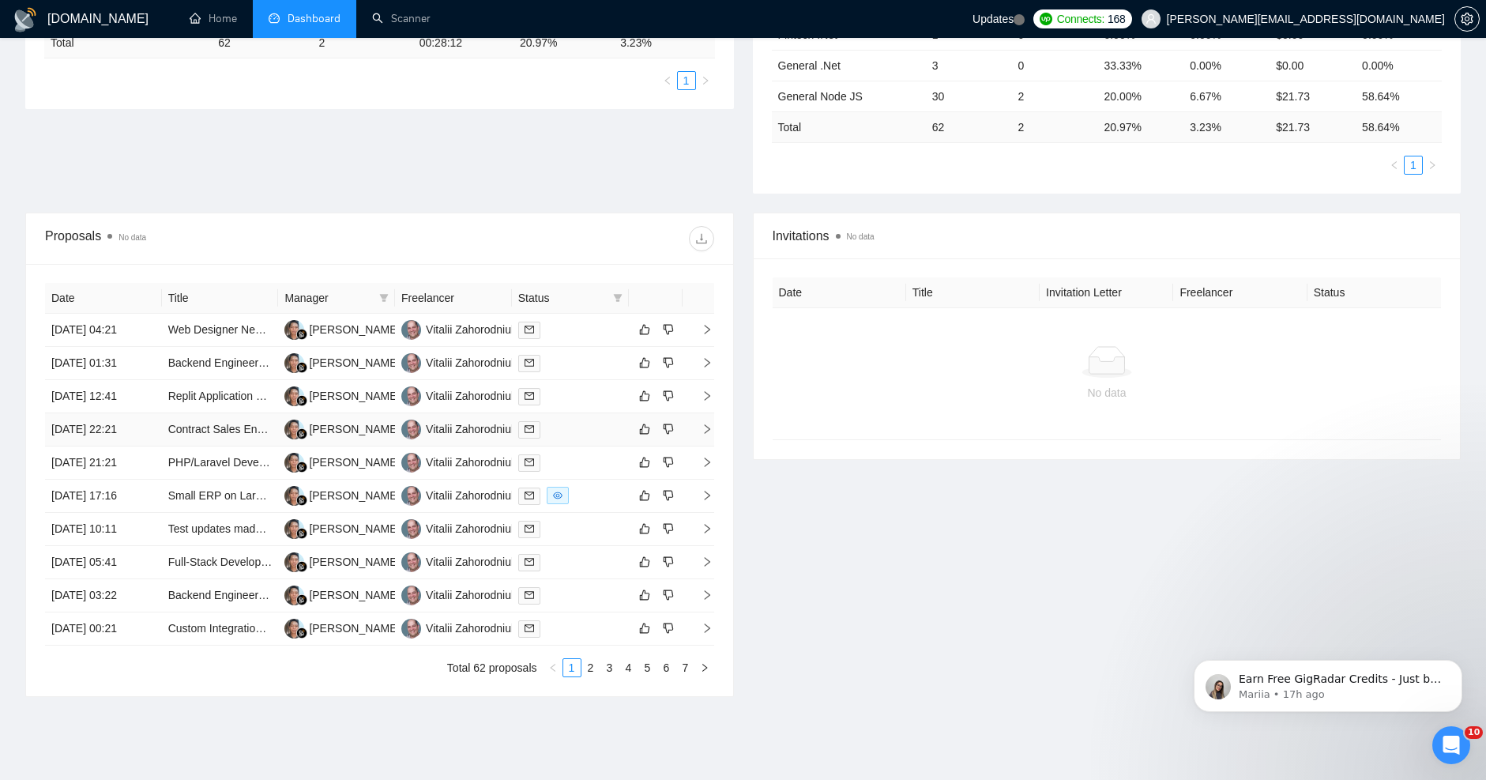
scroll to position [395, 0]
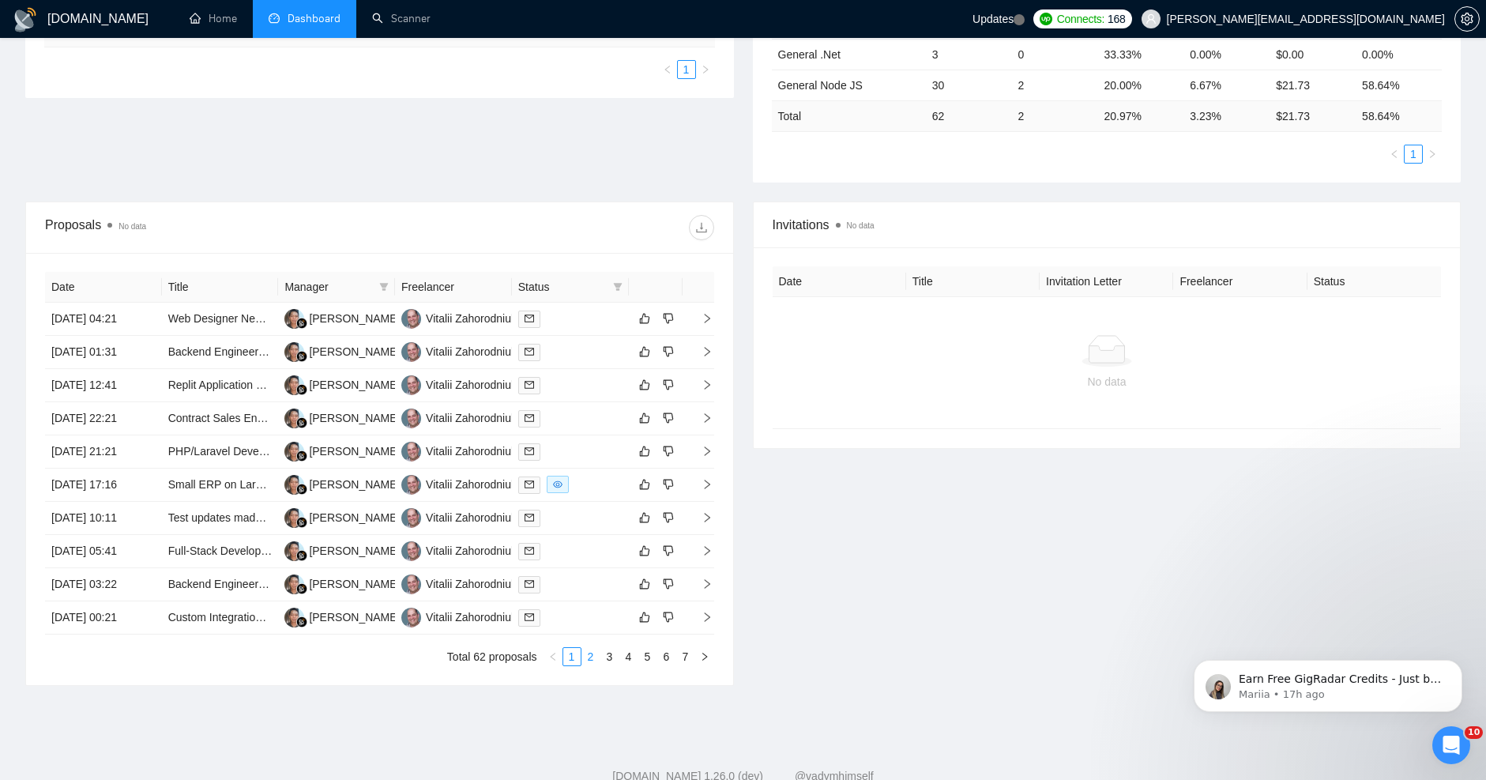
click at [592, 653] on link "2" at bounding box center [590, 656] width 17 height 17
click at [607, 659] on link "3" at bounding box center [609, 656] width 17 height 17
click at [625, 664] on link "4" at bounding box center [628, 656] width 17 height 17
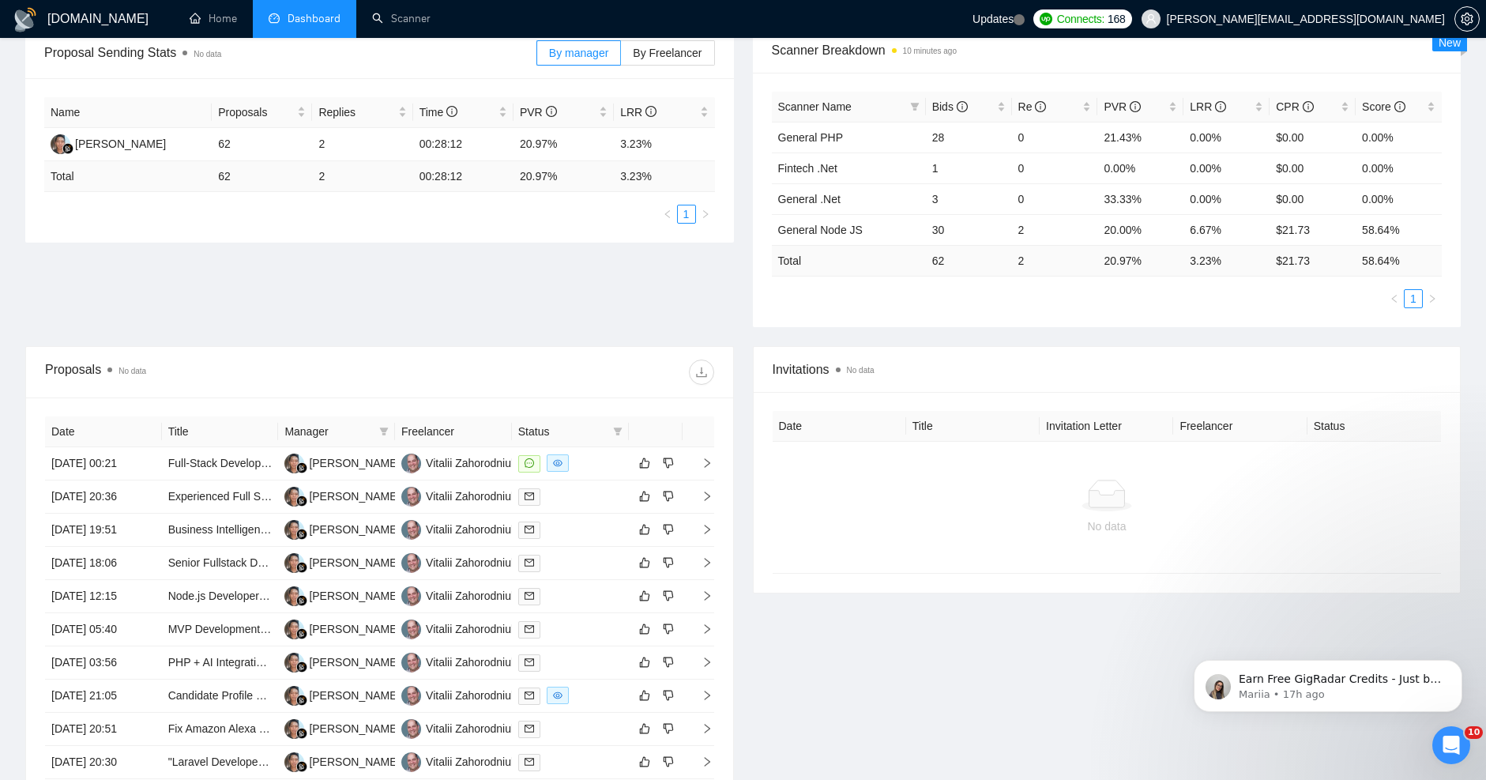
scroll to position [0, 0]
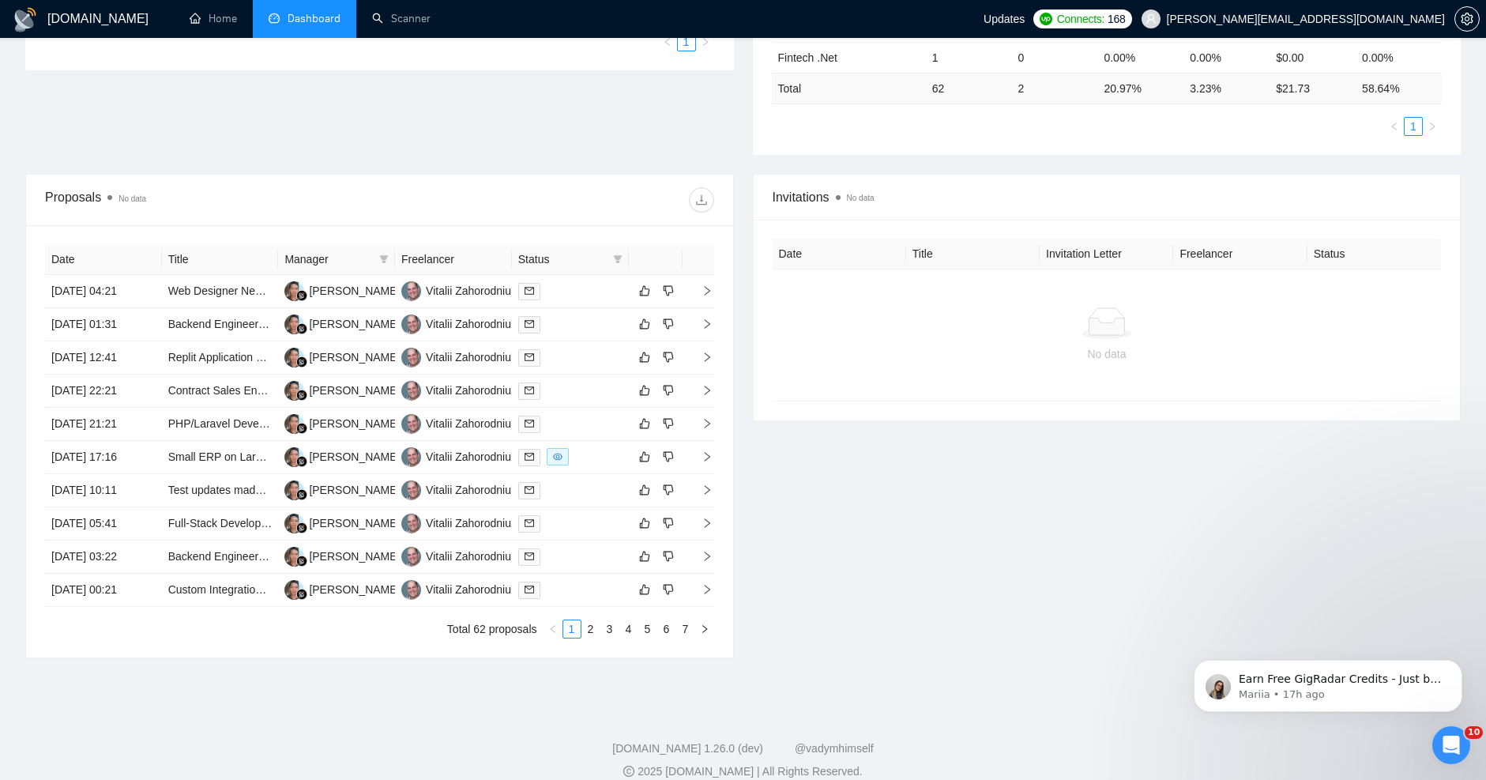
scroll to position [442, 0]
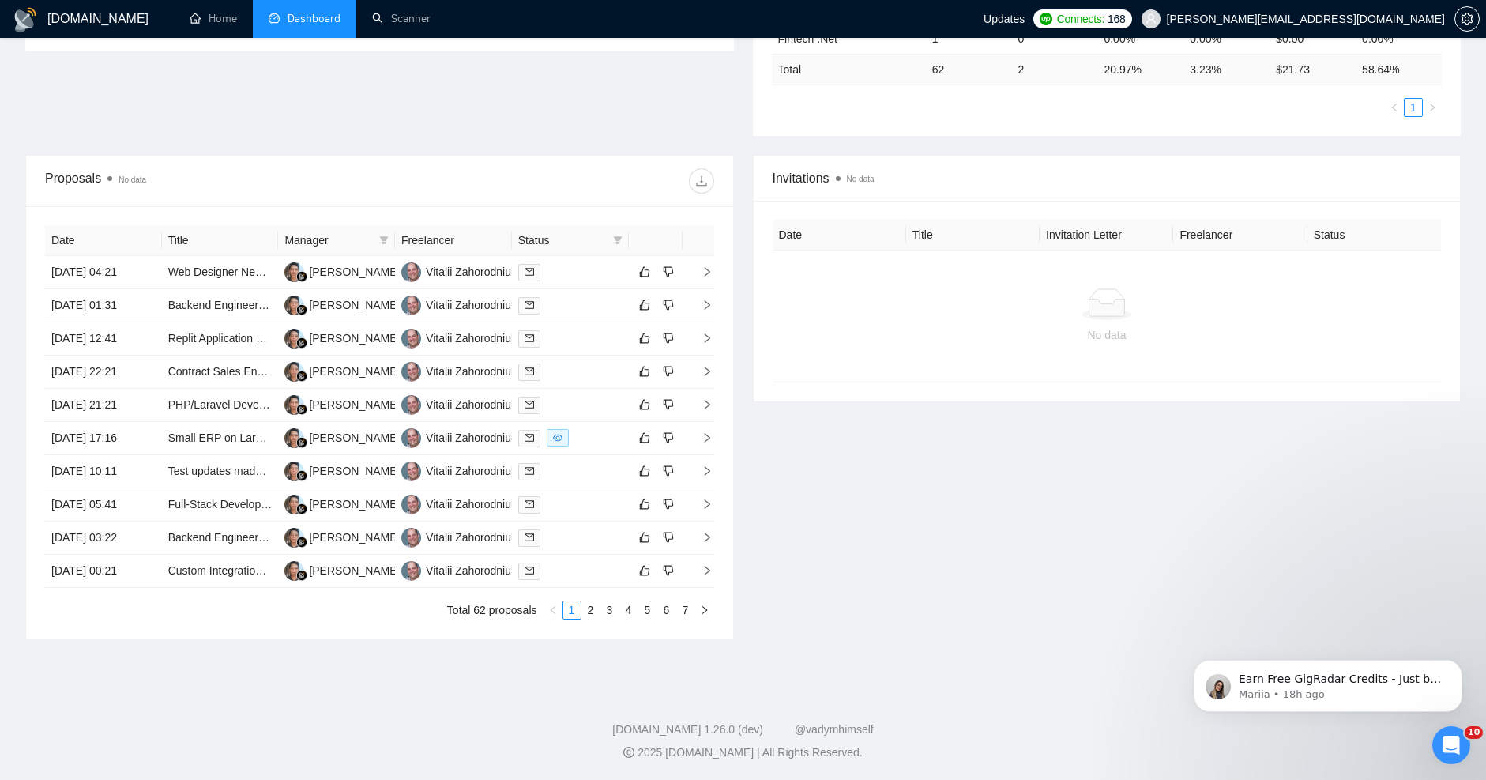
click at [543, 212] on div "Date Title Manager Freelancer Status 10 Aug, 2025 04:21 Web Designer Needed to …" at bounding box center [379, 422] width 707 height 432
